Goal: Information Seeking & Learning: Find specific fact

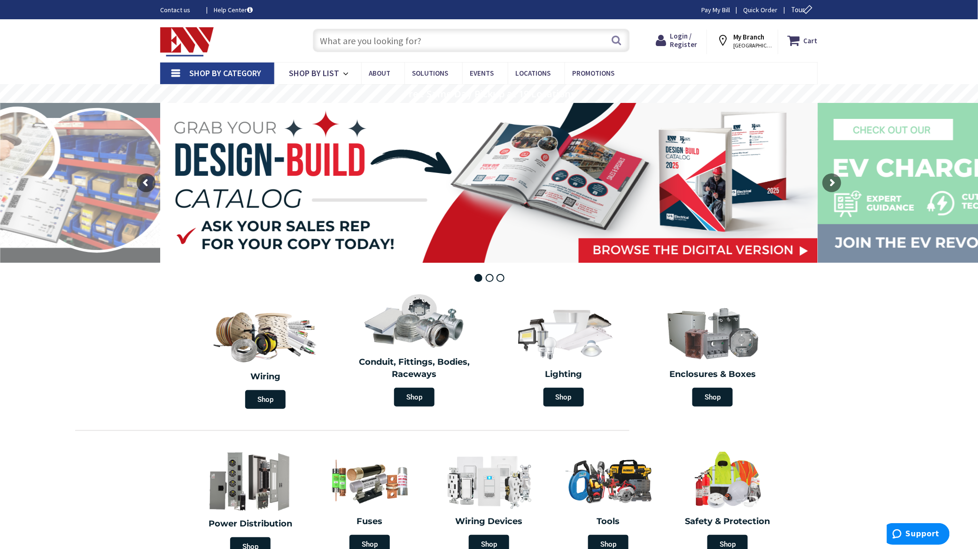
paste input "4000 wiremold base and cover cutter."
type input "4000 wiremold base and cover cutter."
drag, startPoint x: 452, startPoint y: 38, endPoint x: 222, endPoint y: 40, distance: 229.7
click at [226, 40] on div "Toggle Nav 4000 wiremold base and cover cutter. Search Cart My Cart Close" at bounding box center [489, 40] width 672 height 31
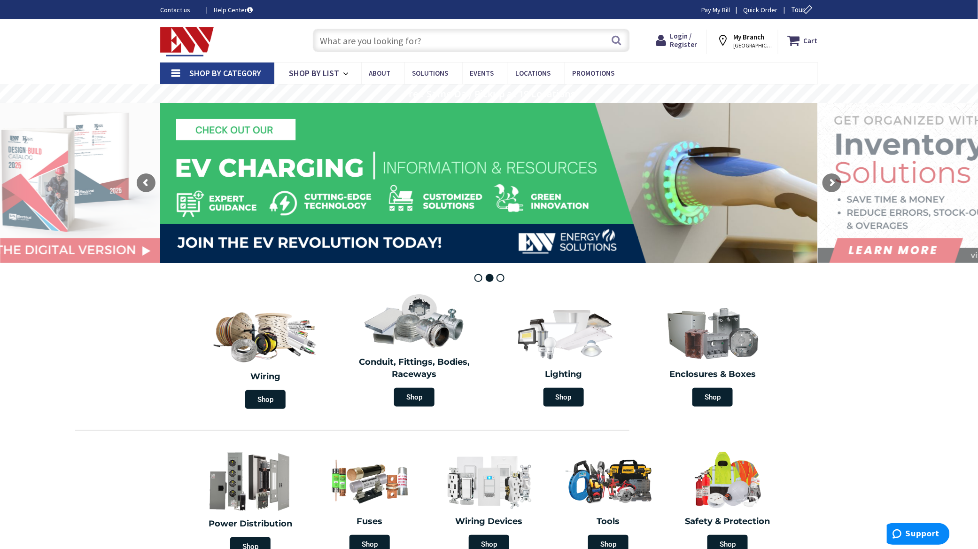
click at [379, 42] on input "text" at bounding box center [471, 40] width 317 height 23
paste input "9T23B3854G03"
type input "9T23B3854G03"
